Goal: Task Accomplishment & Management: Complete application form

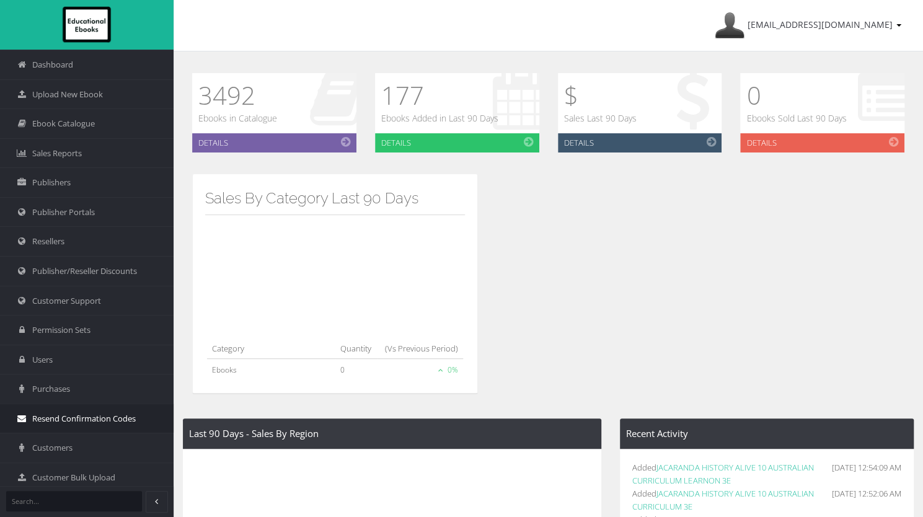
scroll to position [151, 0]
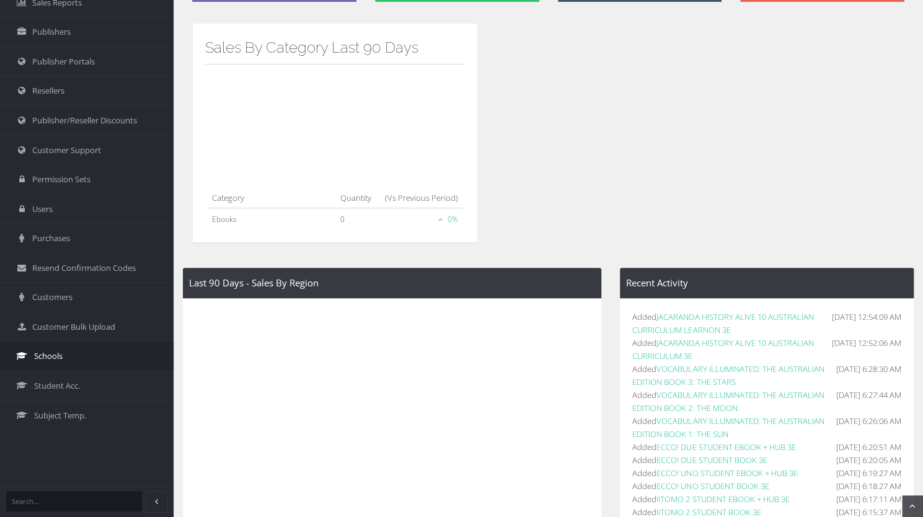
click at [64, 356] on link "Schools" at bounding box center [87, 356] width 174 height 30
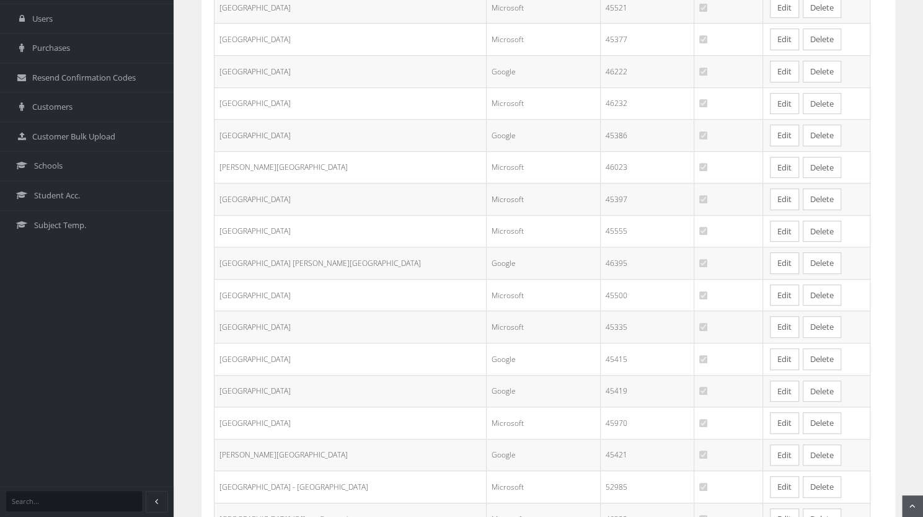
scroll to position [565, 0]
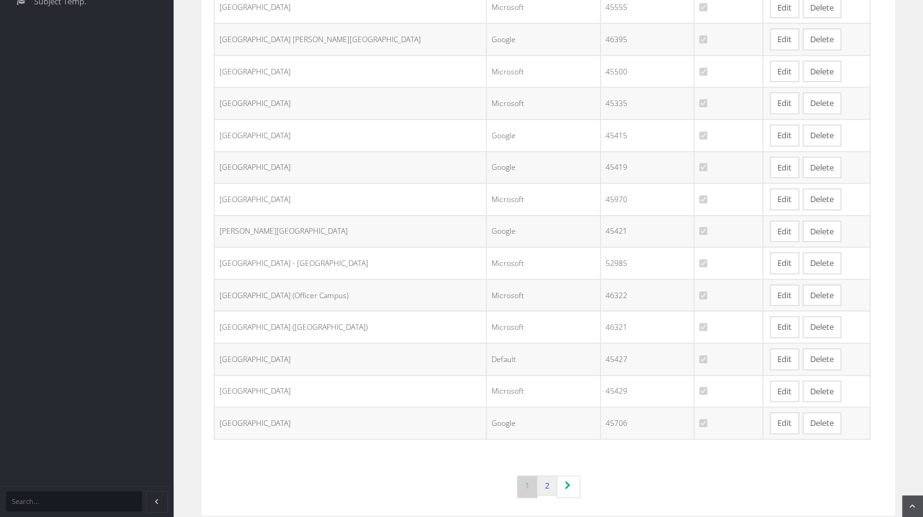
click at [543, 475] on link "2" at bounding box center [547, 485] width 20 height 20
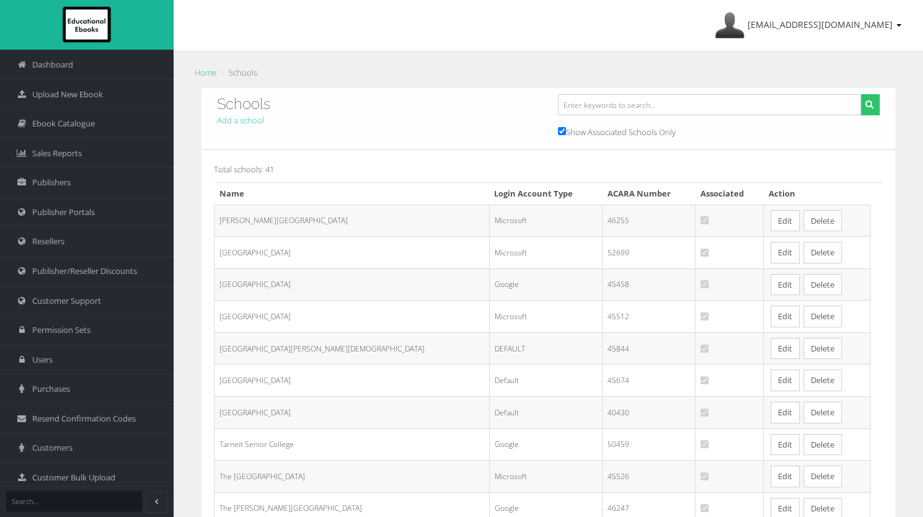
click at [771, 260] on link "Edit" at bounding box center [785, 253] width 29 height 22
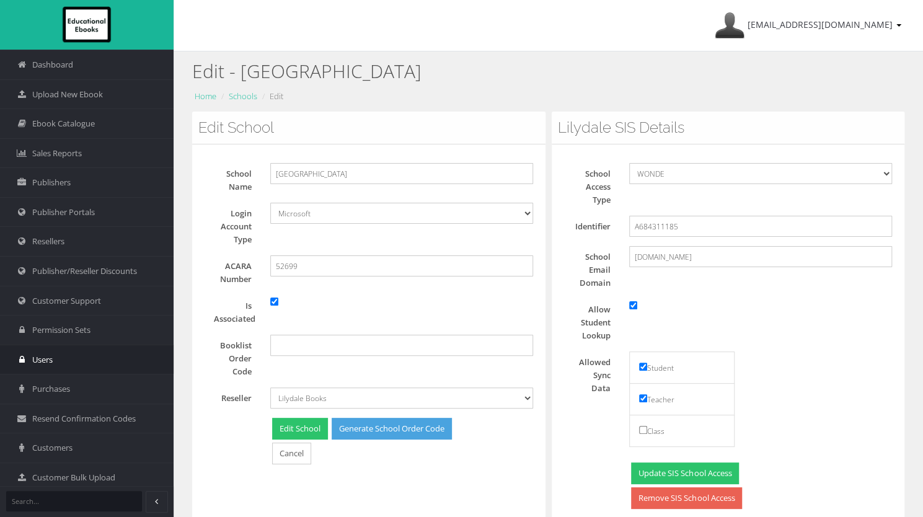
click at [55, 355] on link "Users" at bounding box center [87, 360] width 174 height 30
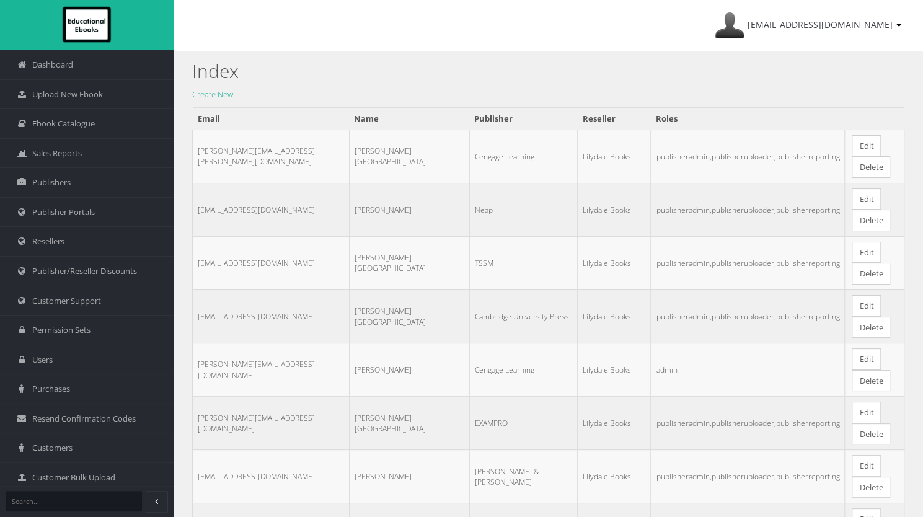
click at [206, 94] on link "Create New" at bounding box center [212, 94] width 41 height 11
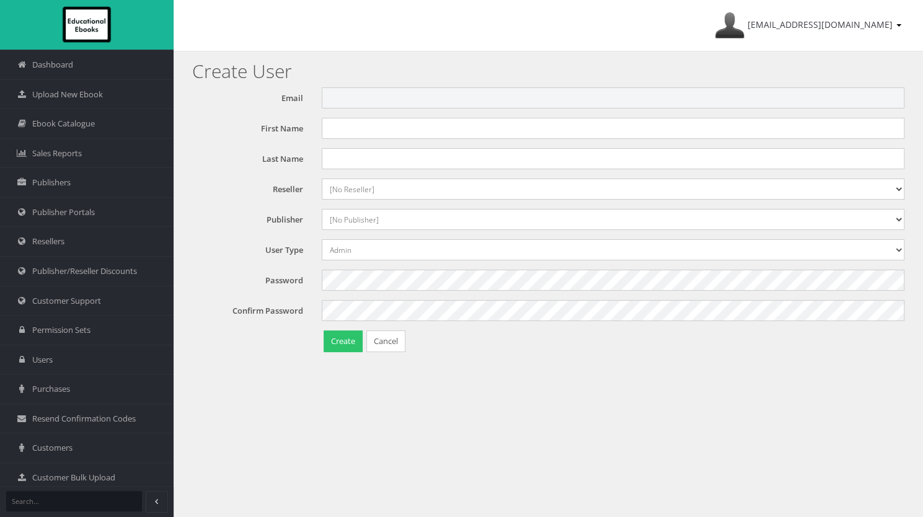
click at [335, 95] on input "Email" at bounding box center [613, 97] width 583 height 21
paste input "dheer.prajapati@education.vic.gov.au"
type input "[PERSON_NAME][EMAIL_ADDRESS][PERSON_NAME][DOMAIN_NAME]"
click at [306, 123] on label "First Name" at bounding box center [252, 126] width 120 height 17
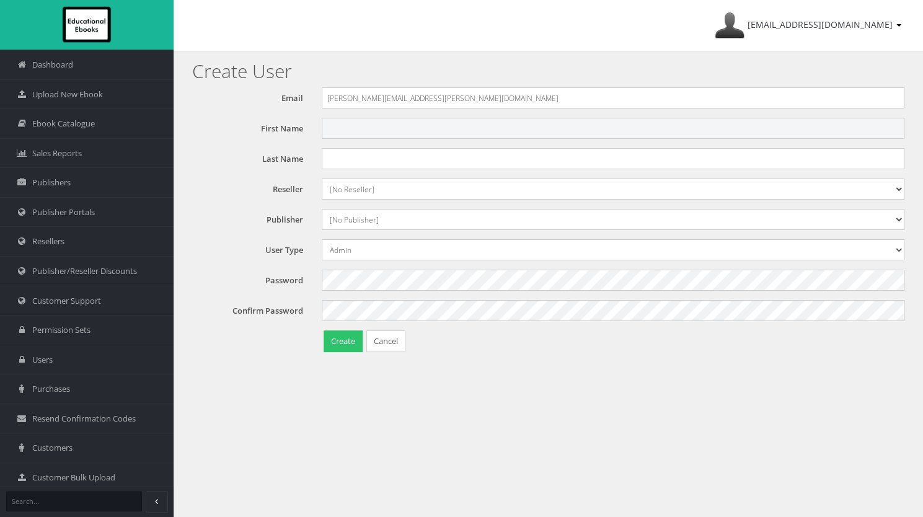
click at [322, 123] on input "First Name" at bounding box center [613, 128] width 583 height 21
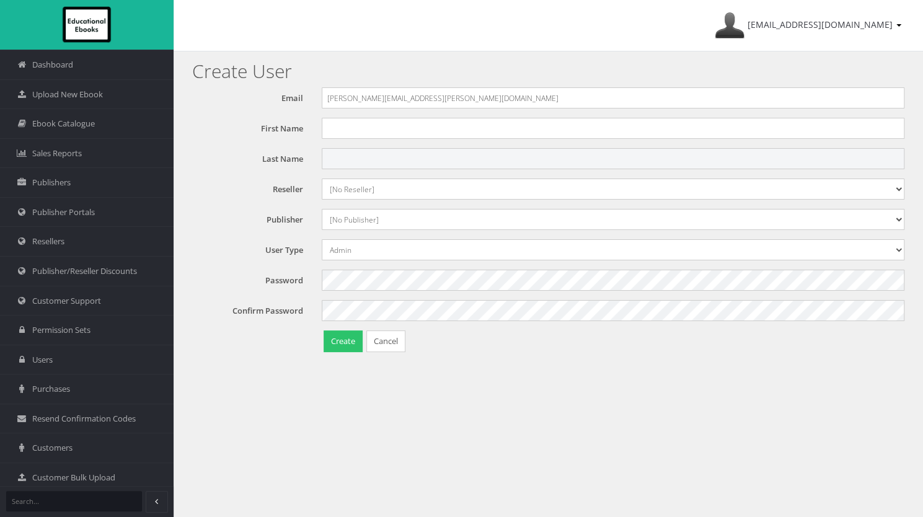
type input "V"
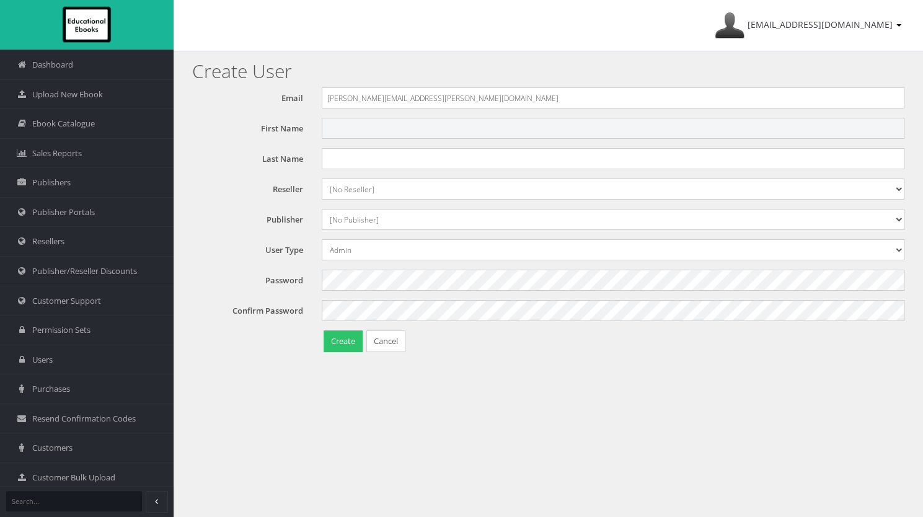
paste input "[PERSON_NAME][EMAIL_ADDRESS][PERSON_NAME][DOMAIN_NAME]"
type input "Dheer"
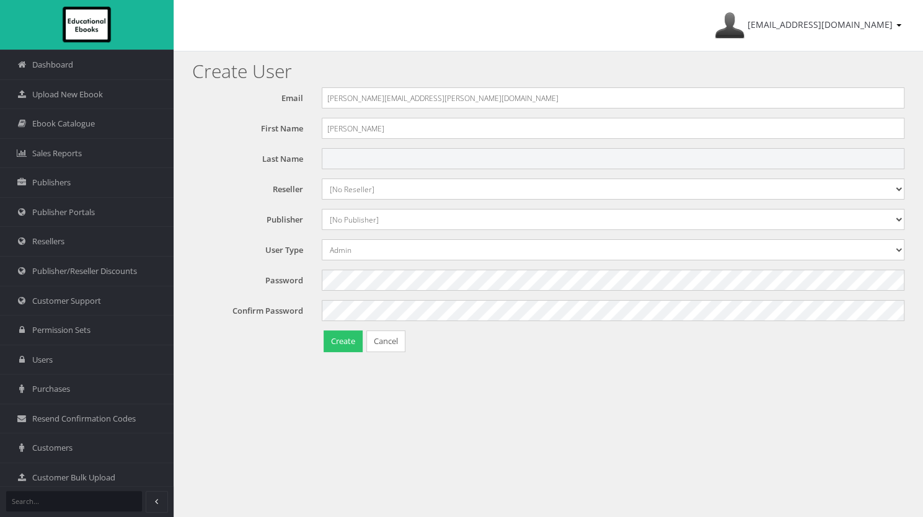
paste input "[PERSON_NAME][EMAIL_ADDRESS][PERSON_NAME][DOMAIN_NAME]"
type input "Prajapati"
click at [253, 204] on div "Email dheer.prajapati@education.vic.gov.au First Name Dheer Last Name Prajapati…" at bounding box center [548, 173] width 712 height 173
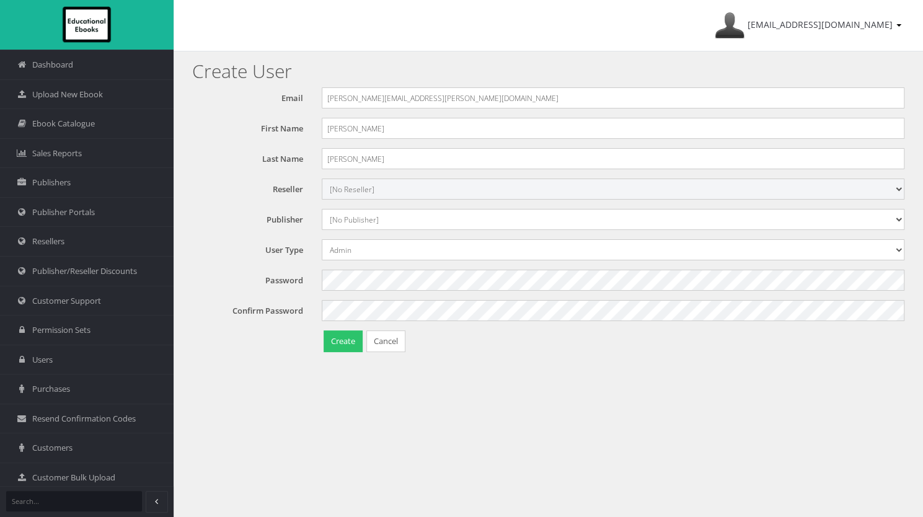
click at [369, 190] on select "[No Reseller] Lilydale Books JP Books Victoria Pty Ltd Lamont Books Better Books" at bounding box center [613, 189] width 583 height 21
select select "982ec6f6-a058-e411-9fc3-00155d7a4405"
click at [322, 179] on select "[No Reseller] Lilydale Books JP Books Victoria Pty Ltd Lamont Books Better Books" at bounding box center [613, 189] width 583 height 21
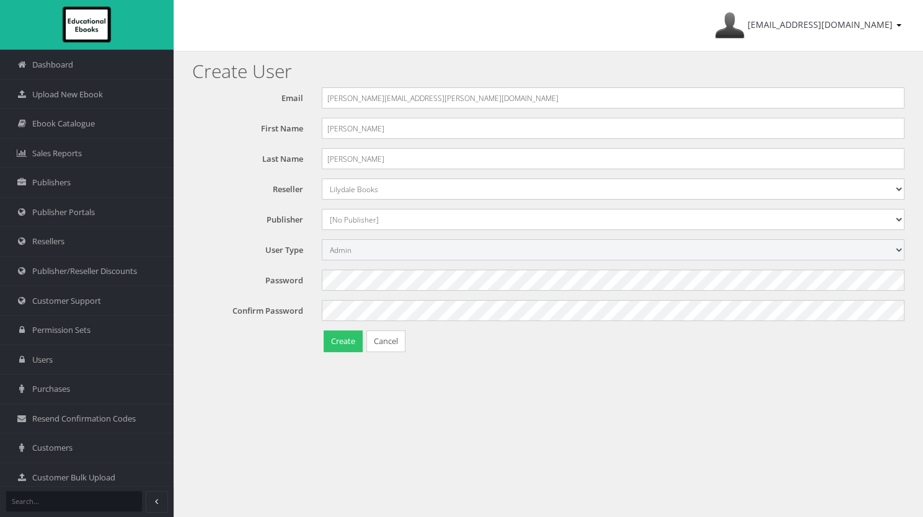
click at [362, 251] on select "Admin Bookseller Publisher Support Staff School Staff" at bounding box center [613, 249] width 583 height 21
select select "schoolstaff"
click at [322, 239] on select "Admin Bookseller Publisher Support Staff School Staff" at bounding box center [613, 249] width 583 height 21
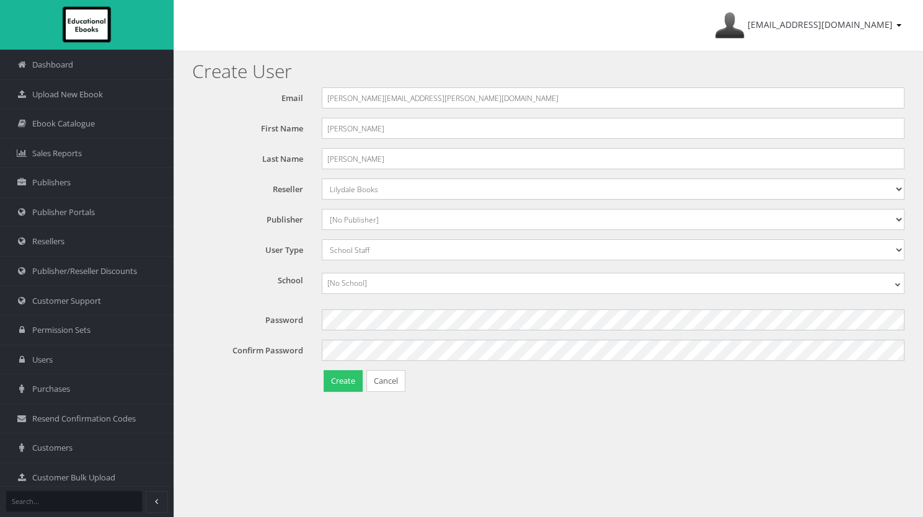
click at [350, 282] on span "[No School]" at bounding box center [606, 283] width 558 height 17
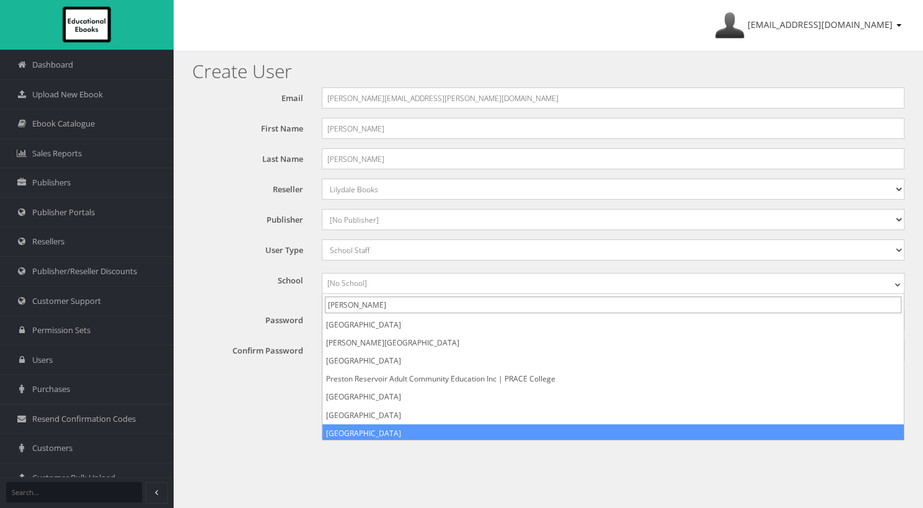
type input "preston"
select select "3ba43923-5dfa-eb11-a9a8-0272d098c78b"
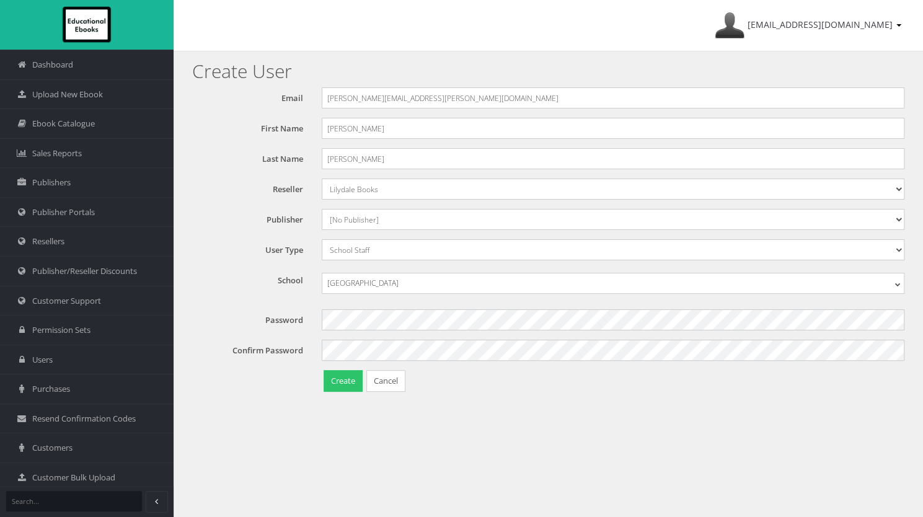
click at [583, 422] on div "ayesha@educationalebooks.com.au My Account Sign Out Create User Email dheer.pra…" at bounding box center [548, 352] width 749 height 704
click at [339, 379] on button "Create" at bounding box center [343, 381] width 39 height 22
